Goal: Check status

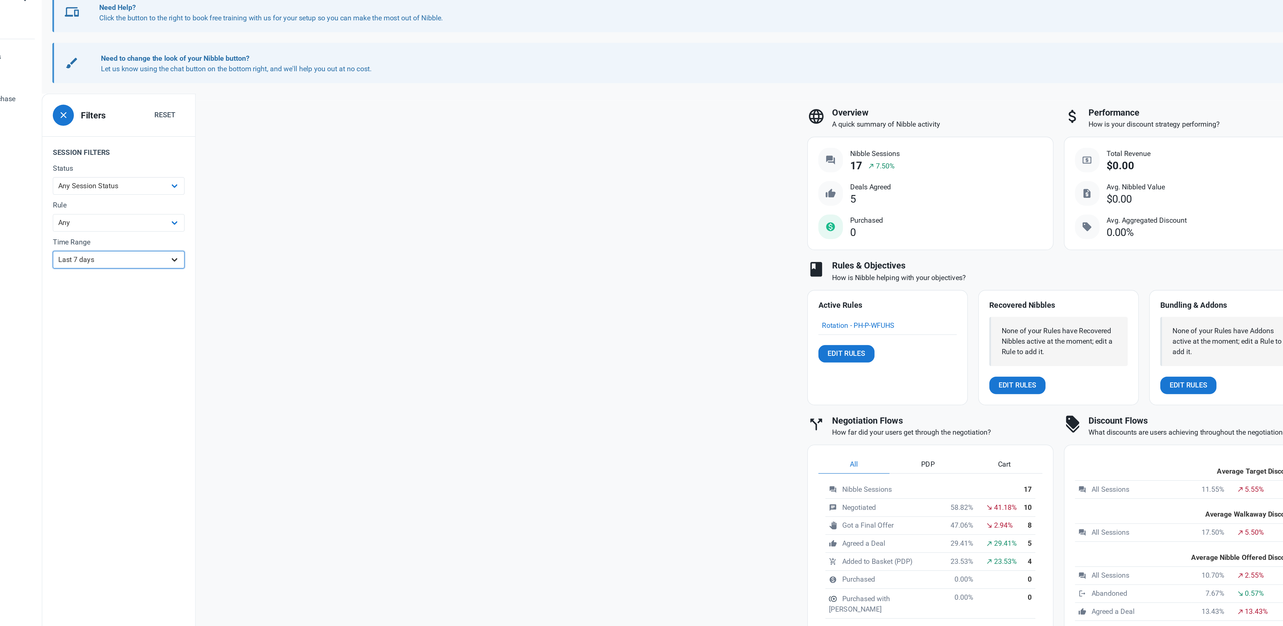
click at [125, 232] on select "All Time Last day Last 7 days Last 30 days Last 90 days Last 180 days Last 365 …" at bounding box center [123, 231] width 85 height 11
select select "custom"
click at [114, 252] on input "[DATE]" at bounding box center [118, 255] width 74 height 11
click at [127, 346] on span "27" at bounding box center [125, 343] width 5 height 5
type input "[DATE]"
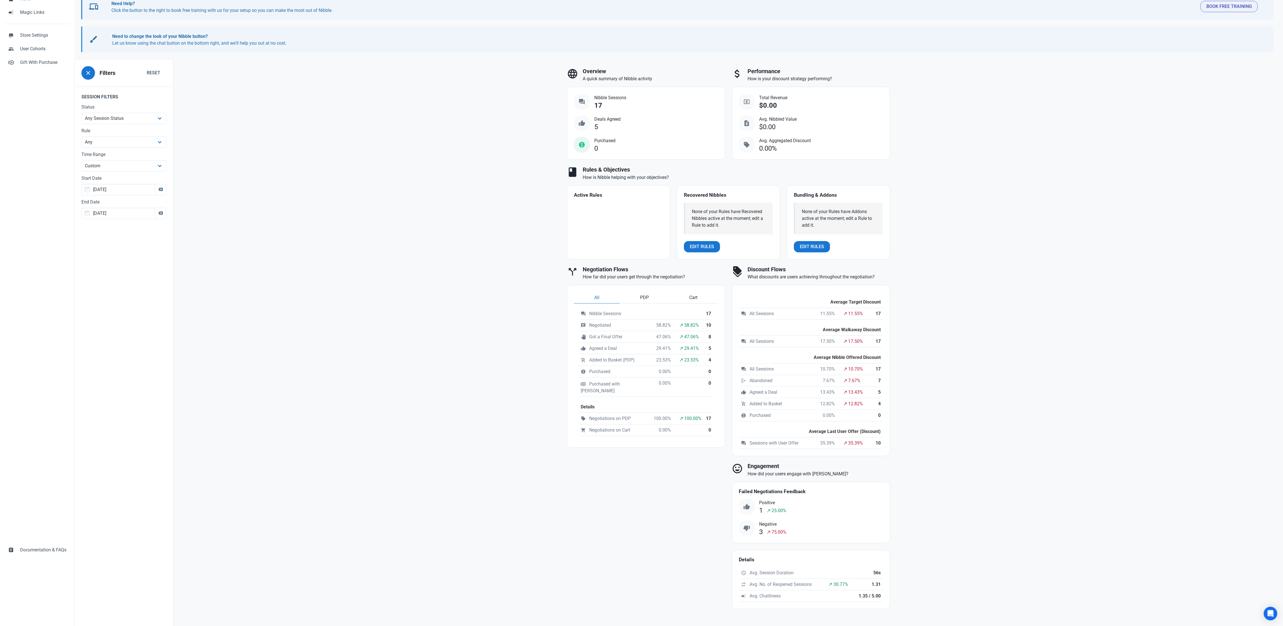
scroll to position [66, 0]
